Goal: Task Accomplishment & Management: Use online tool/utility

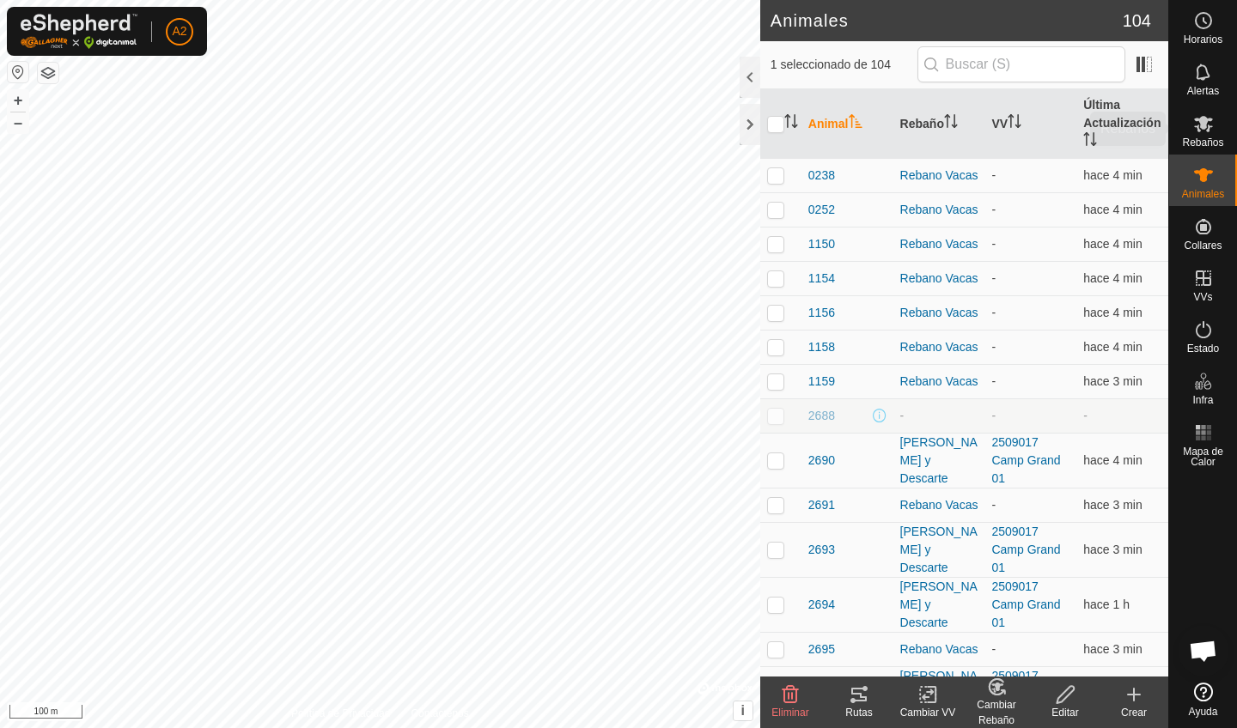
click at [1193, 134] on es-mob-svg-icon at bounding box center [1203, 123] width 31 height 27
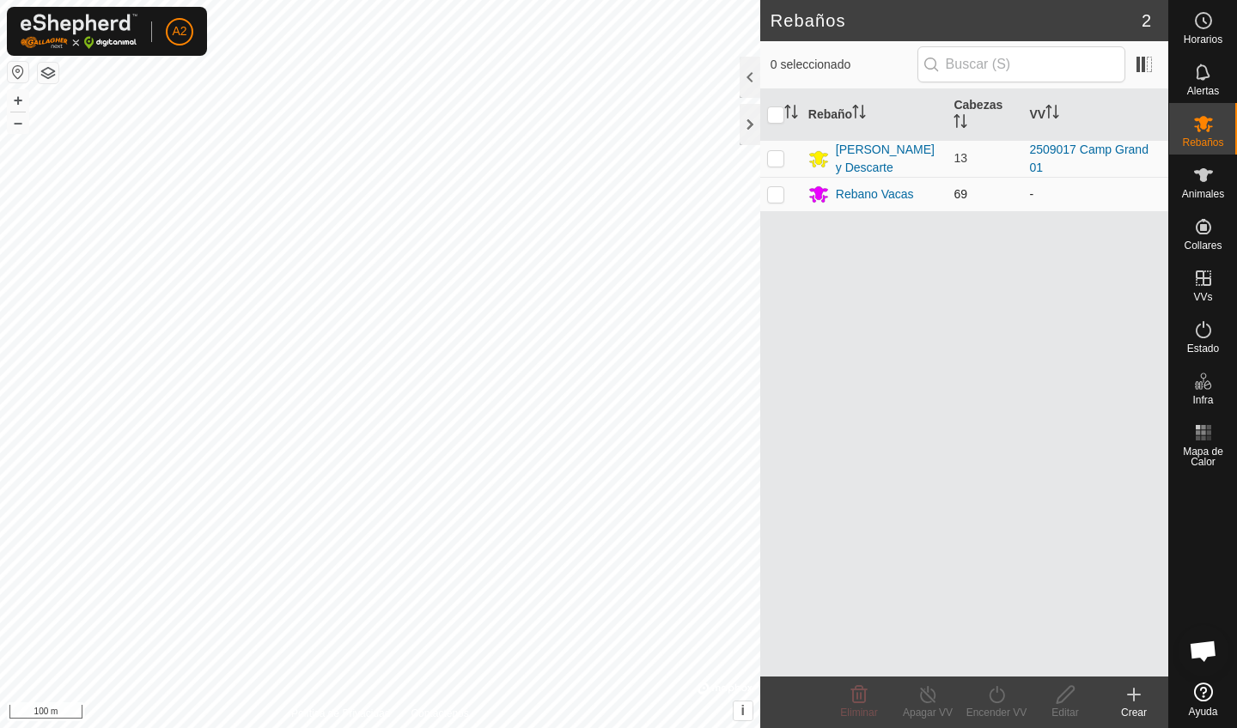
click at [781, 204] on td at bounding box center [780, 194] width 41 height 34
checkbox input "true"
click at [998, 702] on icon at bounding box center [995, 694] width 15 height 17
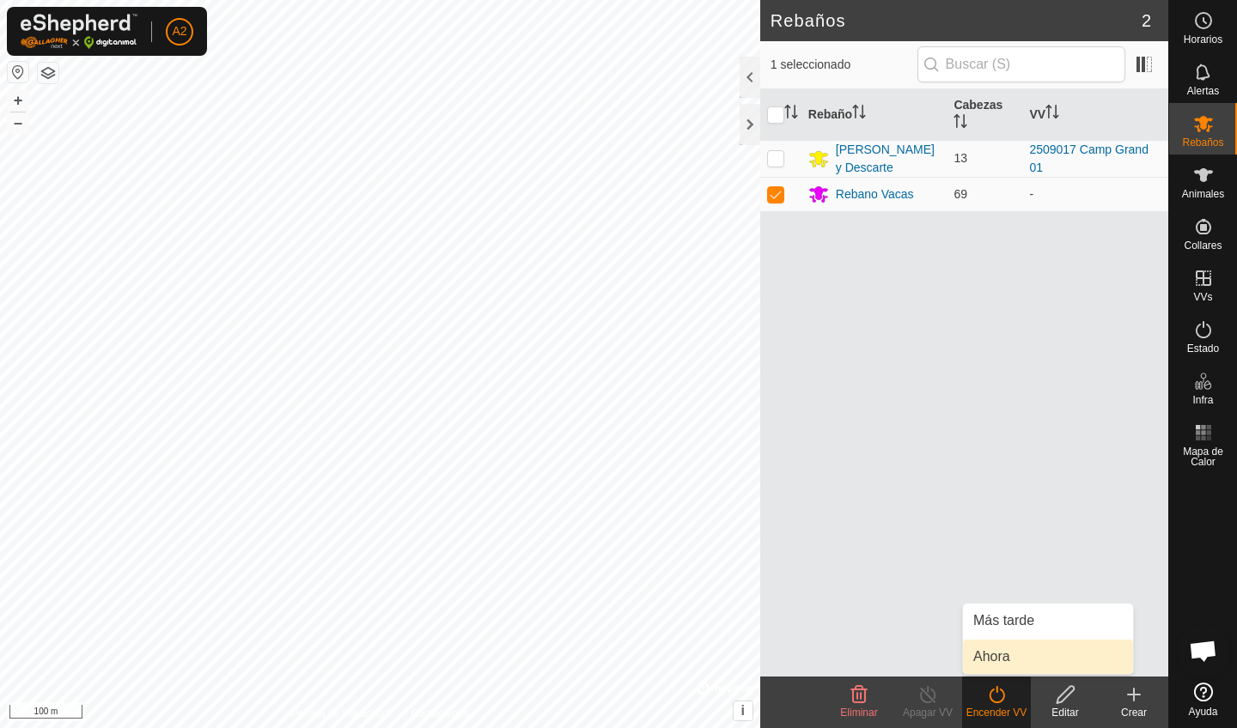
click at [1020, 650] on link "Ahora" at bounding box center [1048, 657] width 170 height 34
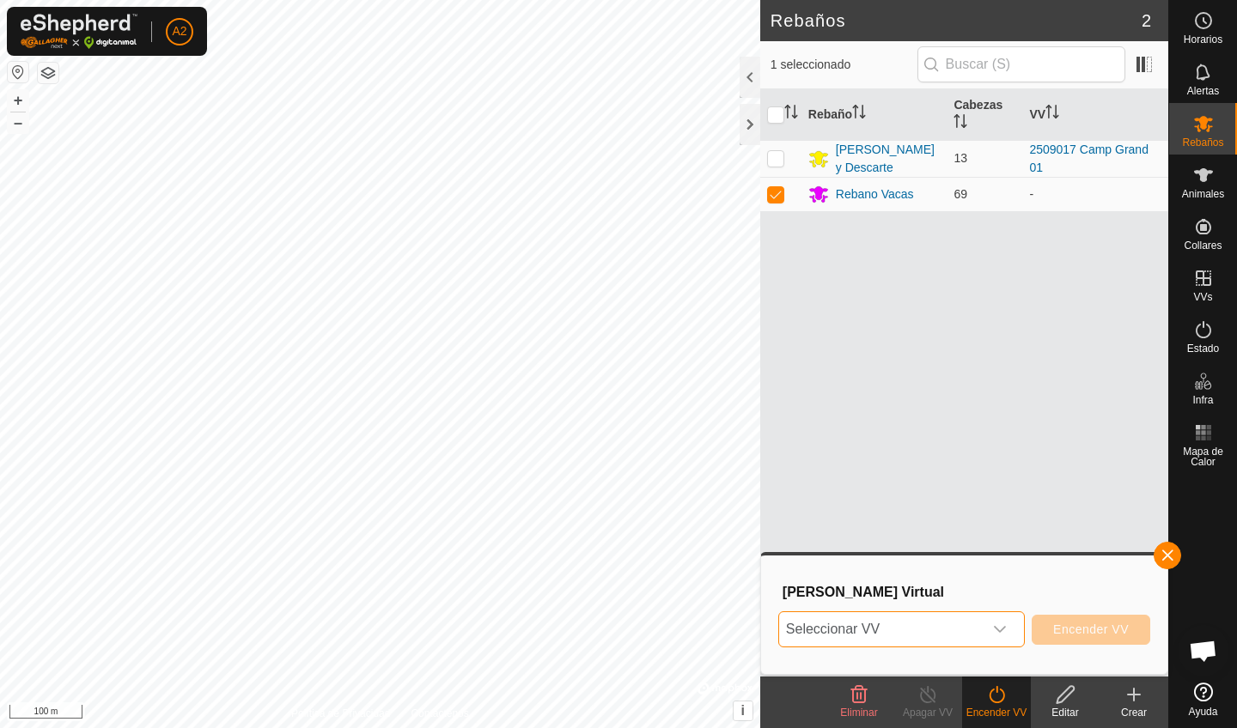
click at [870, 624] on span "Seleccionar VV" at bounding box center [881, 629] width 204 height 34
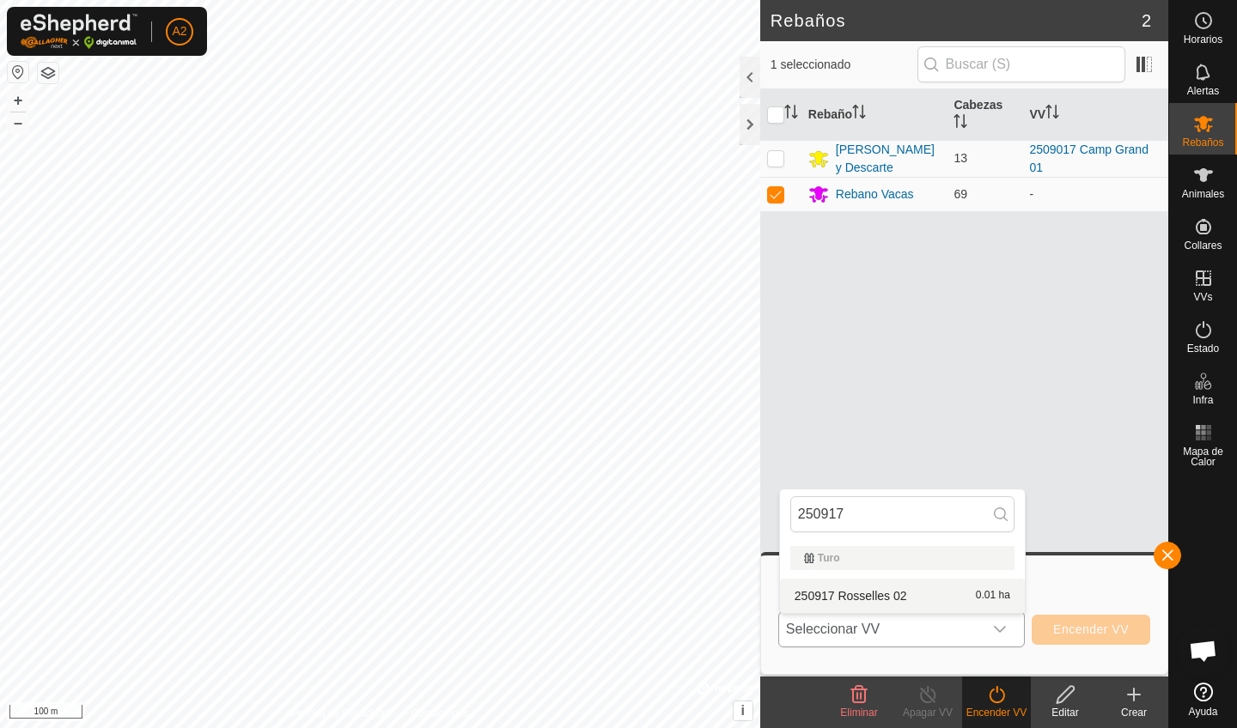
type input "250917"
click at [907, 599] on li "250917 Rosselles 02 0.01 ha" at bounding box center [902, 596] width 245 height 34
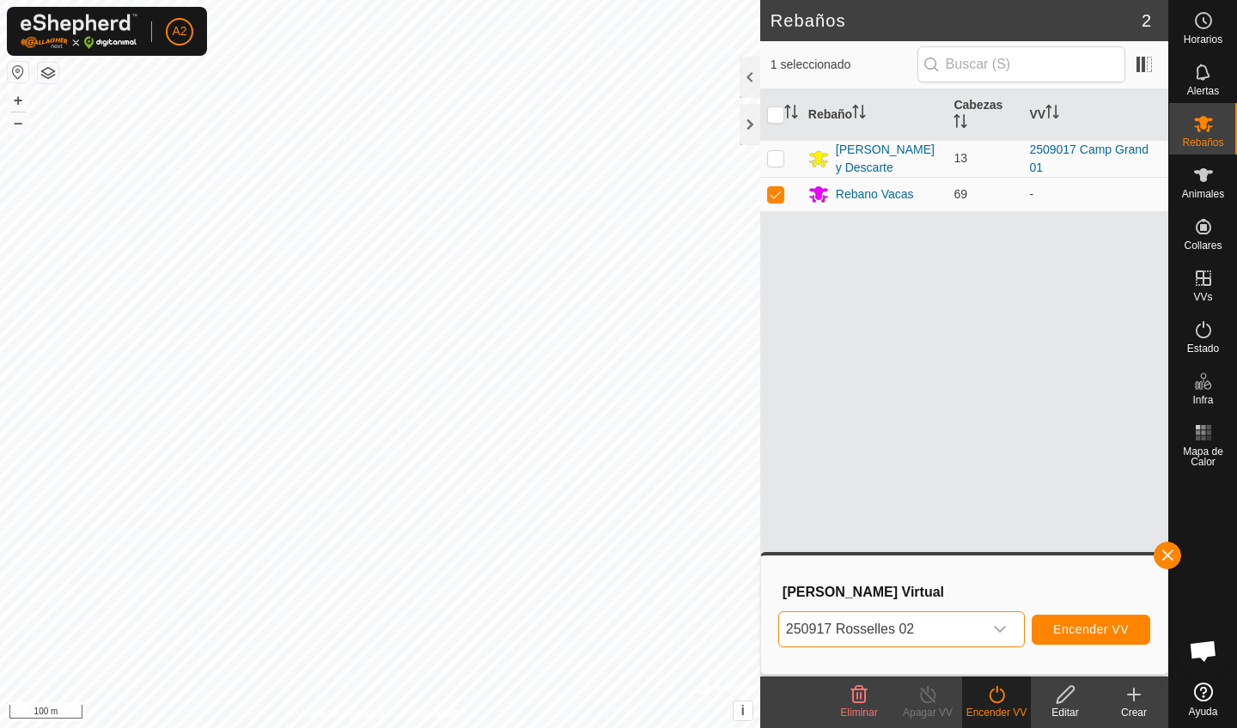
click at [1071, 640] on button "Encender VV" at bounding box center [1090, 630] width 119 height 30
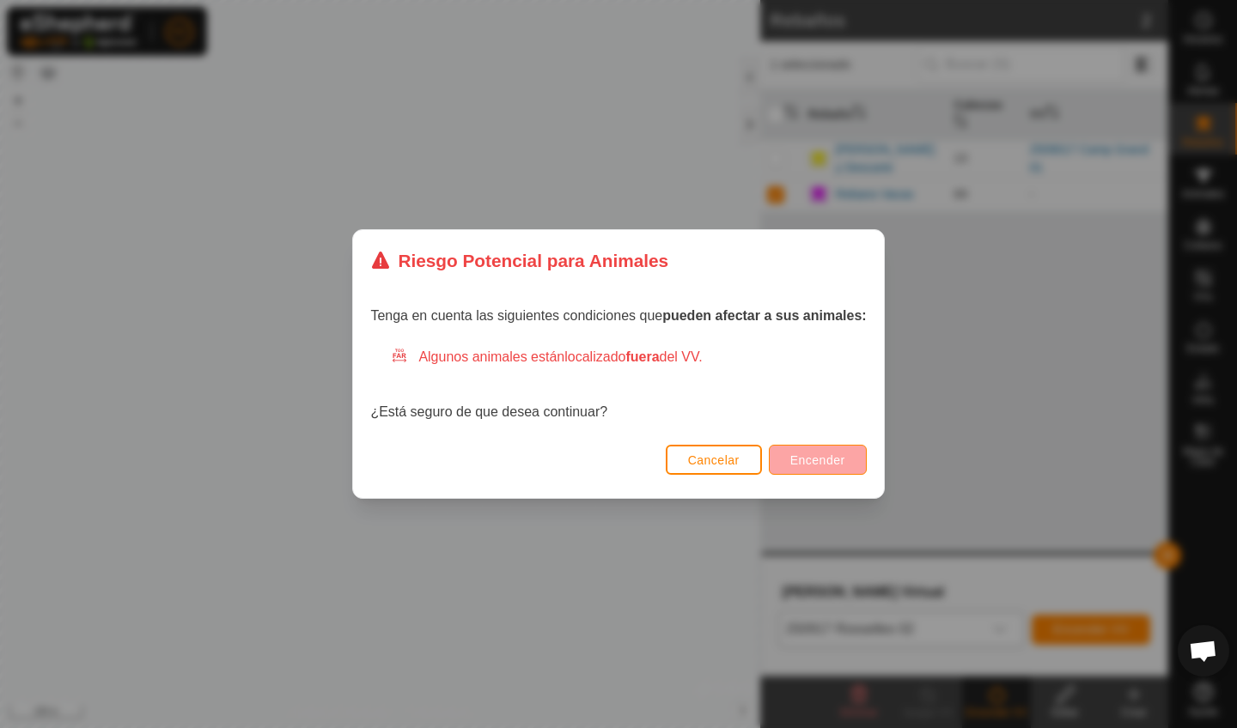
click at [803, 459] on span "Encender" at bounding box center [817, 460] width 55 height 14
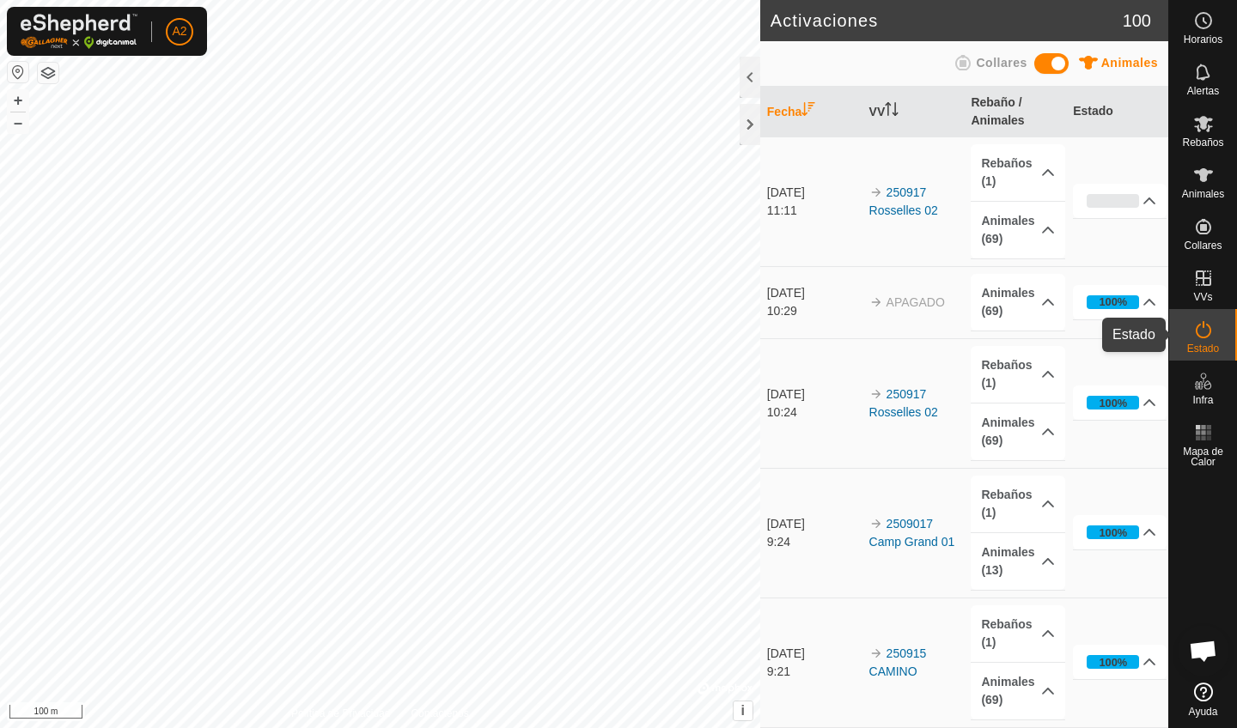
click at [1205, 344] on span "Estado" at bounding box center [1203, 348] width 32 height 10
click at [1046, 172] on p-accordion-header "Rebaños (1)" at bounding box center [1017, 172] width 94 height 57
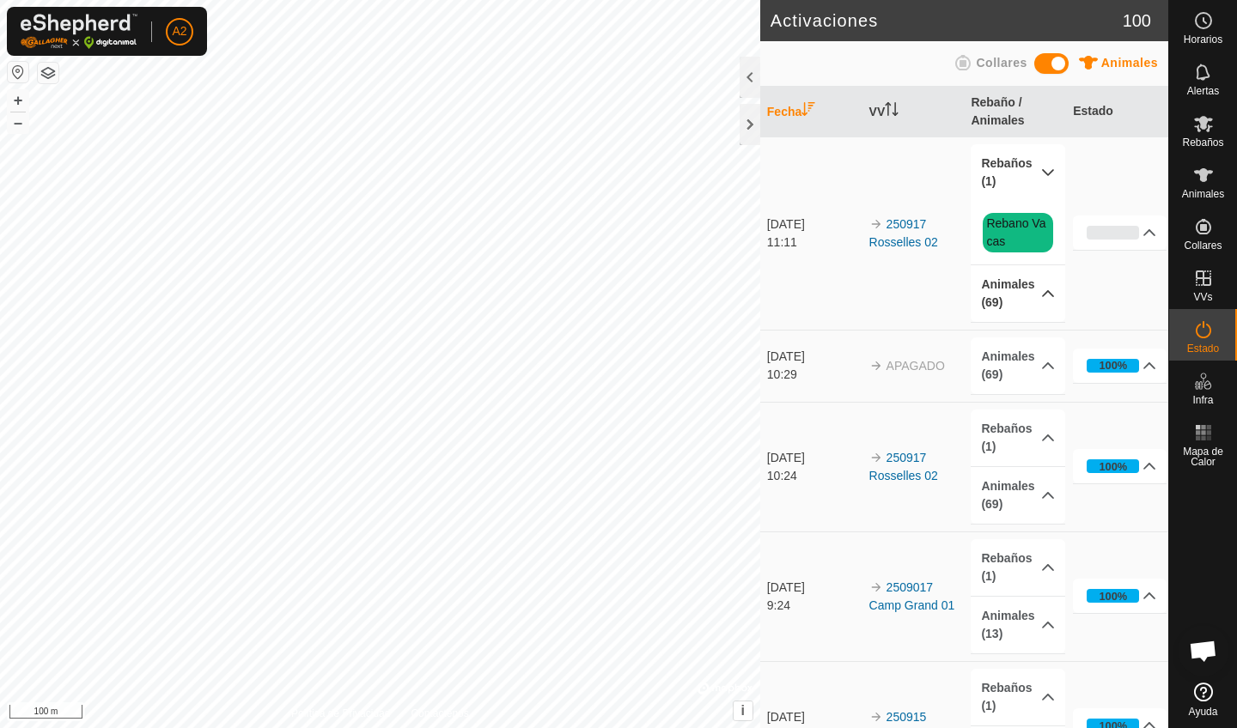
click at [1042, 292] on p-accordion-header "Animales (69)" at bounding box center [1017, 293] width 94 height 57
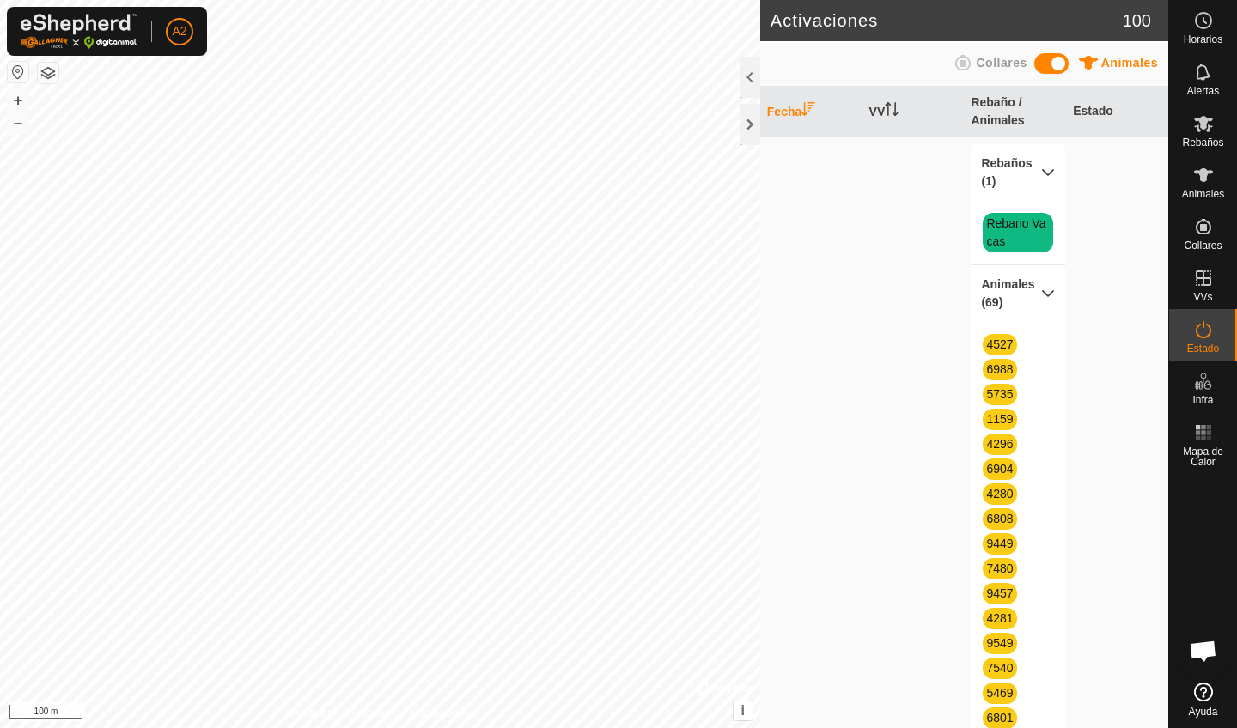
click at [1042, 292] on p-accordion-header "Animales (69)" at bounding box center [1017, 293] width 94 height 57
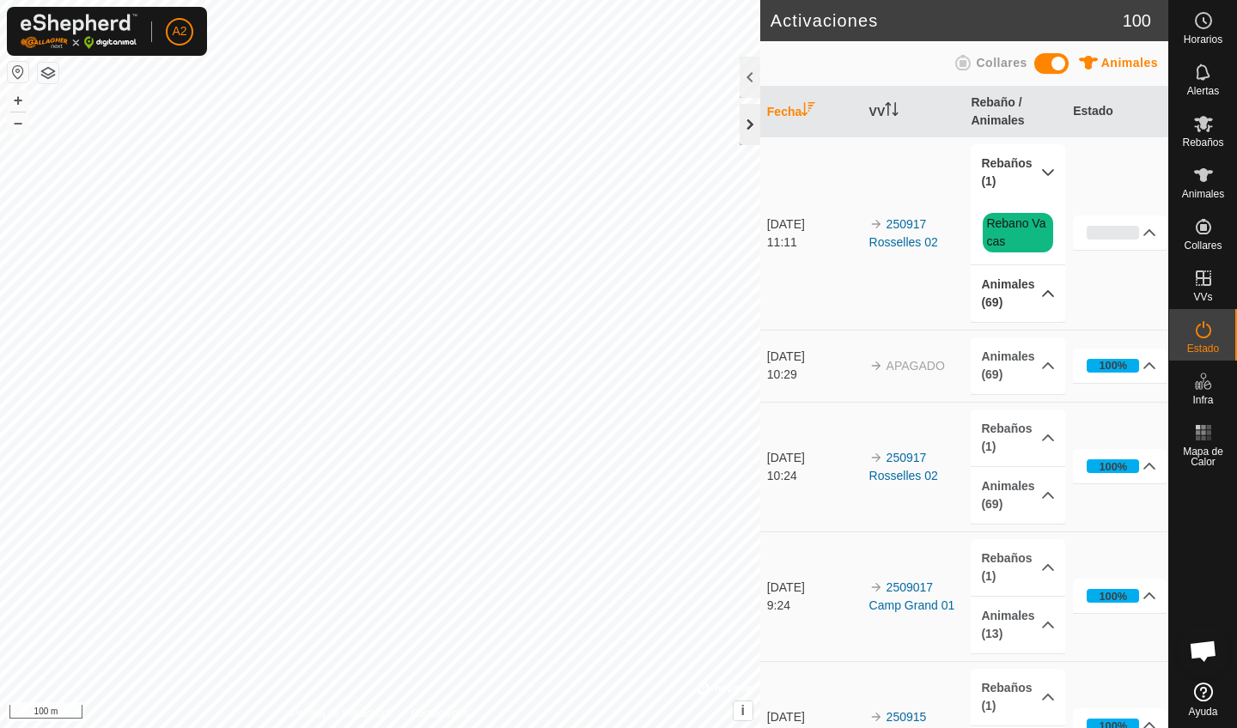
click at [745, 125] on div at bounding box center [749, 124] width 21 height 41
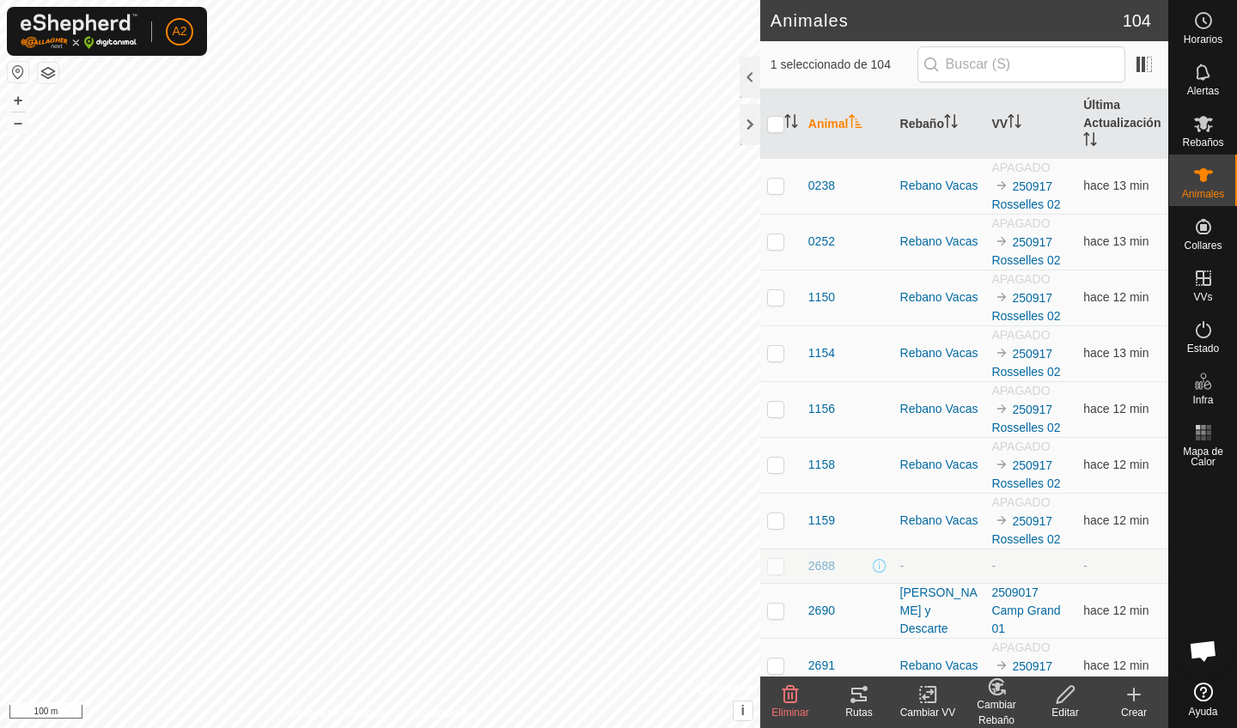
click at [989, 707] on div "Cambiar Rebaño" at bounding box center [996, 712] width 69 height 31
click at [1037, 651] on link "Eliminar del Rebaño" at bounding box center [1049, 657] width 173 height 34
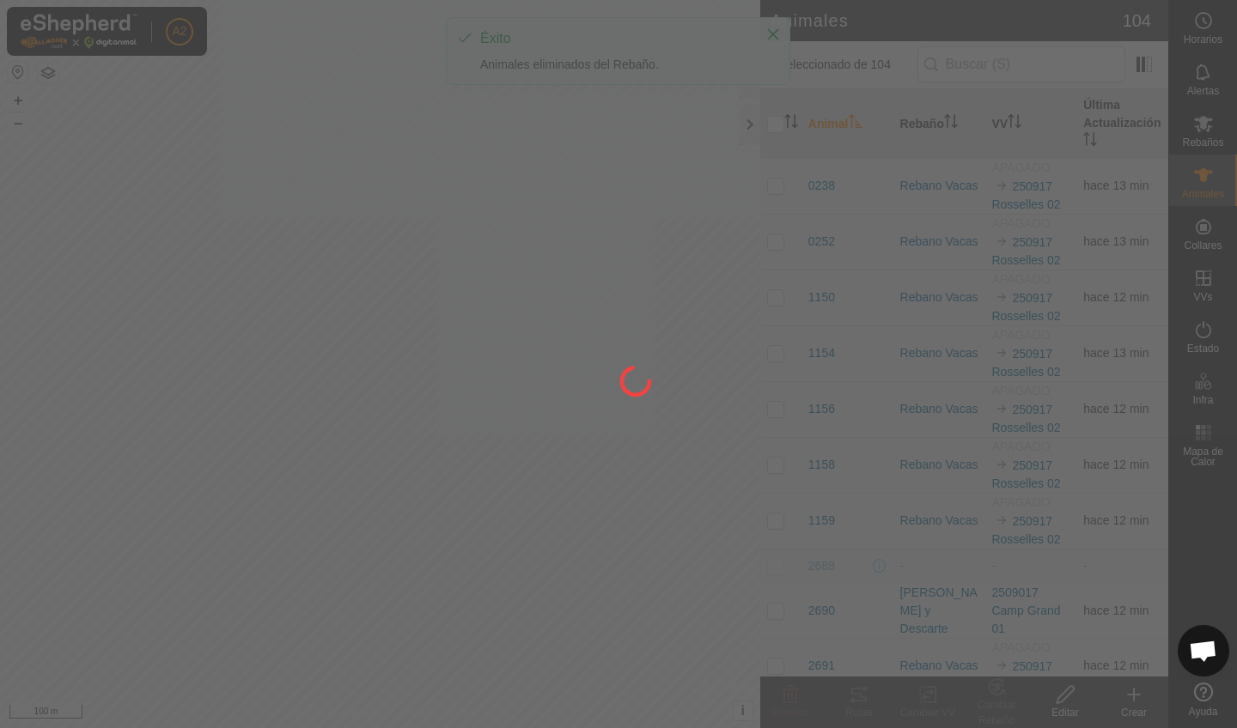
checkbox input "false"
